Goal: Communication & Community: Answer question/provide support

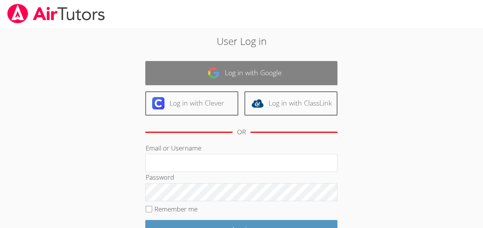
click at [239, 62] on link "Log in with Google" at bounding box center [241, 73] width 192 height 24
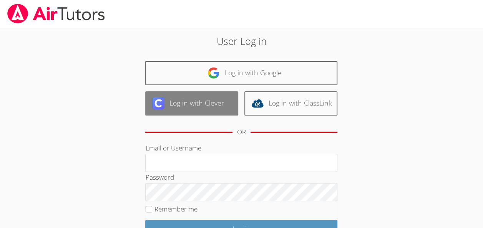
click at [188, 107] on link "Log in with Clever" at bounding box center [191, 104] width 93 height 24
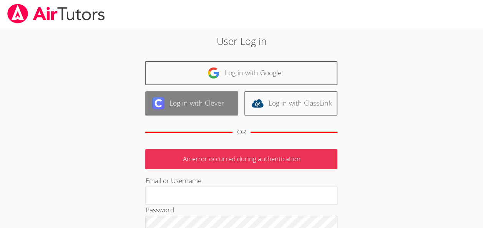
click at [205, 105] on link "Log in with Clever" at bounding box center [191, 104] width 93 height 24
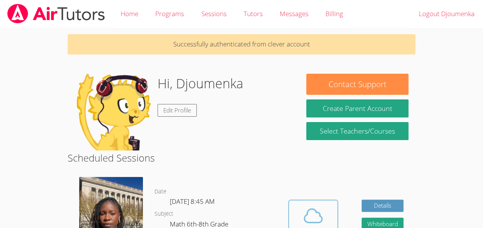
click at [315, 227] on div "Cloud Room" at bounding box center [313, 232] width 39 height 11
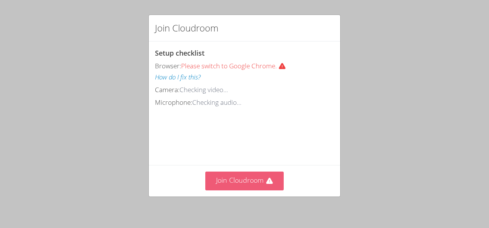
click at [231, 180] on button "Join Cloudroom" at bounding box center [244, 181] width 79 height 19
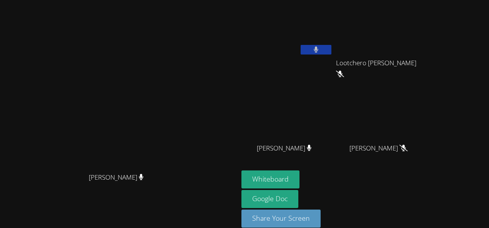
click at [231, 180] on main "Darine Odigé Darine Odigé" at bounding box center [119, 119] width 238 height 239
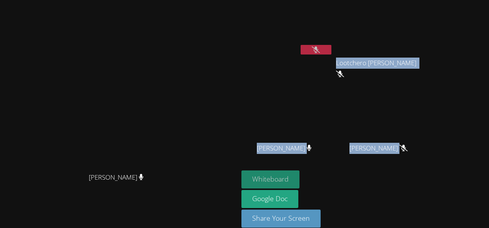
drag, startPoint x: 231, startPoint y: 180, endPoint x: 251, endPoint y: 172, distance: 21.7
click at [251, 172] on div "Darine Odigé Darine Odigé Djoumenka Beaussejour Lootchero Rene Lootchero Rene J…" at bounding box center [244, 114] width 489 height 228
click at [282, 179] on button "Whiteboard" at bounding box center [271, 180] width 58 height 18
click at [300, 185] on button "Whiteboard" at bounding box center [271, 180] width 58 height 18
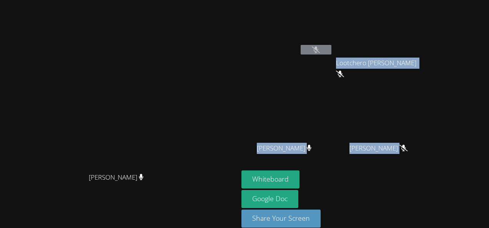
click at [378, 158] on div "Peterley Constant" at bounding box center [382, 155] width 92 height 31
click at [348, 173] on div "Whiteboard Google Doc Share Your Screen" at bounding box center [335, 202] width 186 height 63
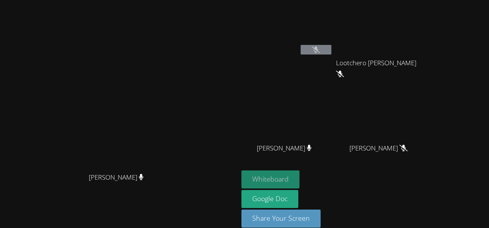
click at [291, 176] on button "Whiteboard" at bounding box center [271, 180] width 58 height 18
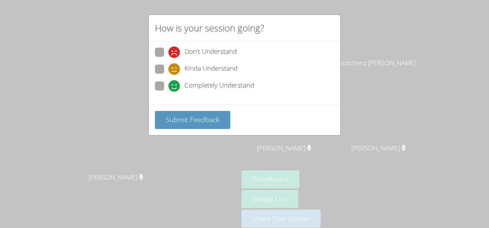
click at [168, 58] on span at bounding box center [168, 58] width 0 height 0
click at [168, 54] on input "Don't Understand" at bounding box center [171, 51] width 7 height 7
radio input "true"
click at [168, 75] on span at bounding box center [168, 75] width 0 height 0
click at [168, 65] on input "Kinda Understand" at bounding box center [171, 68] width 7 height 7
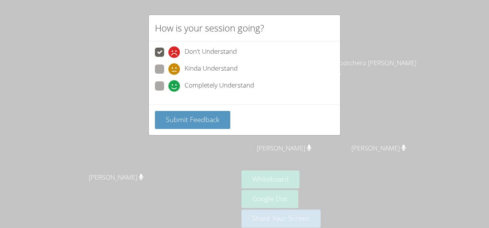
radio input "true"
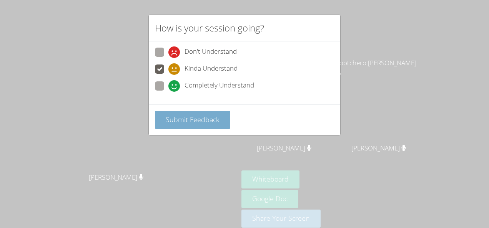
click at [165, 111] on button "Submit Feedback" at bounding box center [192, 120] width 75 height 18
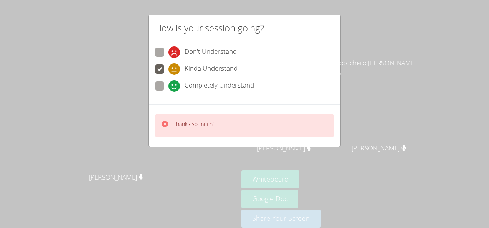
click at [168, 116] on div "Thanks so much!" at bounding box center [244, 125] width 179 height 23
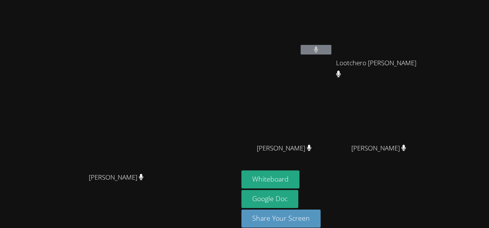
click at [380, 189] on div "Whiteboard Google Doc Share Your Screen" at bounding box center [335, 202] width 186 height 63
drag, startPoint x: 380, startPoint y: 193, endPoint x: 379, endPoint y: 180, distance: 12.7
click at [220, 86] on div "Darine Odigé" at bounding box center [119, 103] width 232 height 131
